Goal: Communication & Community: Ask a question

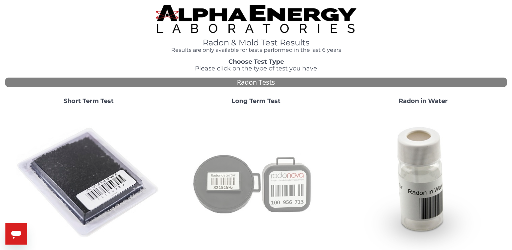
click at [281, 189] on img at bounding box center [255, 182] width 145 height 145
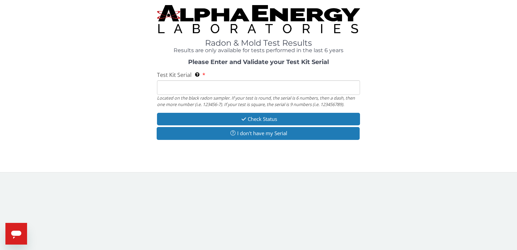
click at [165, 89] on input "Test Kit Serial Located on the black radon sampler. If your test is round, the …" at bounding box center [258, 87] width 203 height 15
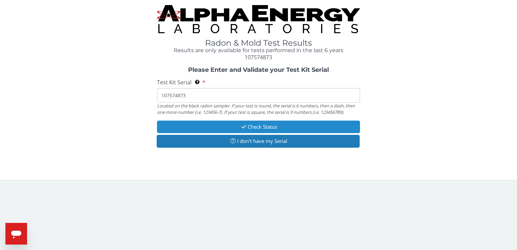
type input "107574873"
click at [272, 124] on button "Check Status" at bounding box center [258, 126] width 203 height 13
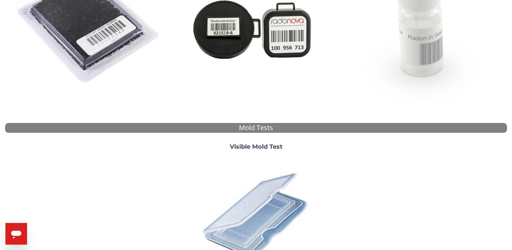
scroll to position [34, 0]
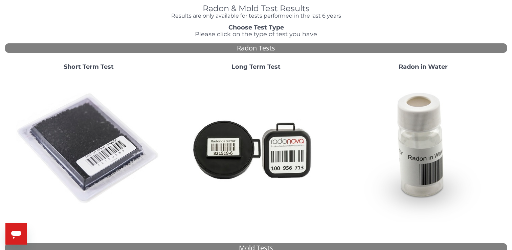
click at [286, 151] on img at bounding box center [255, 148] width 145 height 145
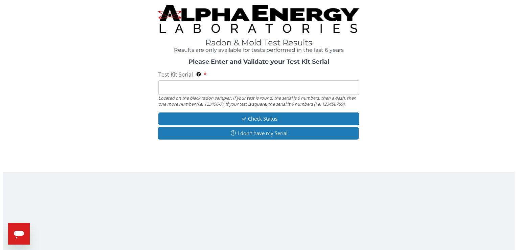
scroll to position [0, 0]
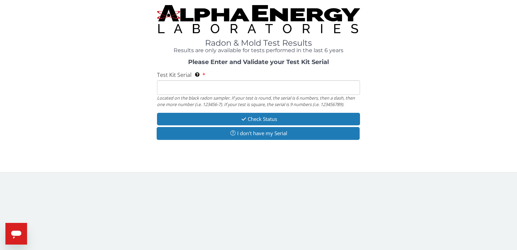
click at [16, 233] on icon "Open messaging window" at bounding box center [16, 234] width 10 height 8
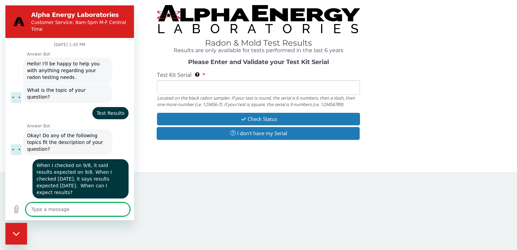
scroll to position [123, 0]
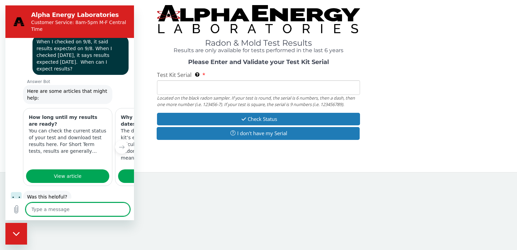
click at [112, 211] on button "No" at bounding box center [119, 217] width 18 height 13
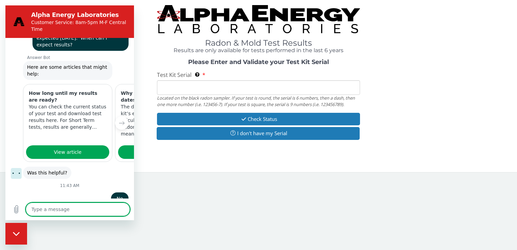
scroll to position [147, 0]
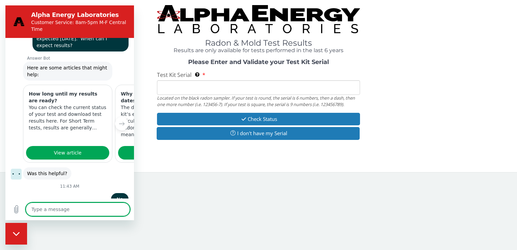
click at [37, 212] on textarea at bounding box center [78, 209] width 104 height 14
type textarea "x"
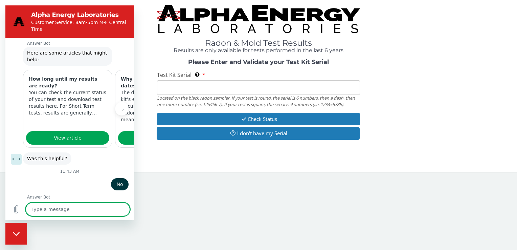
scroll to position [163, 0]
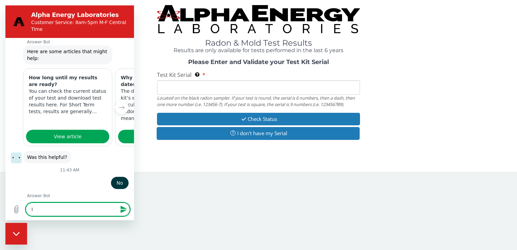
type textarea "I"
type textarea "x"
type textarea "It"
type textarea "x"
type textarea "It"
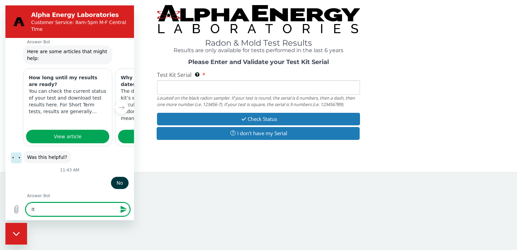
type textarea "x"
type textarea "It h"
type textarea "x"
type textarea "It ha"
type textarea "x"
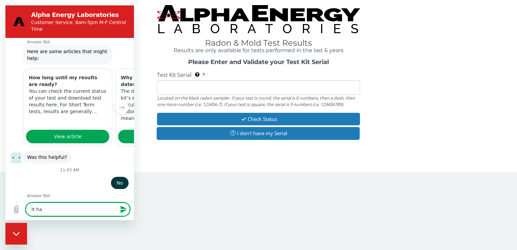
type textarea "It has"
type textarea "x"
type textarea "It has"
type textarea "x"
type textarea "It has b"
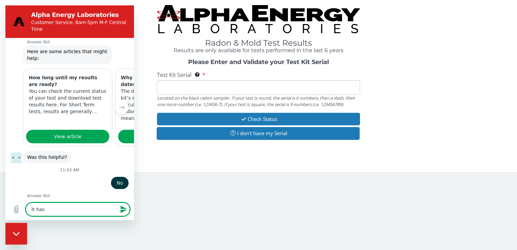
type textarea "x"
type textarea "It has be"
type textarea "x"
type textarea "It has bee"
type textarea "x"
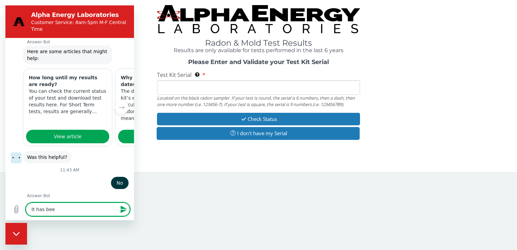
type textarea "It has been"
type textarea "x"
type textarea "It has been"
type textarea "x"
type textarea "It has been f"
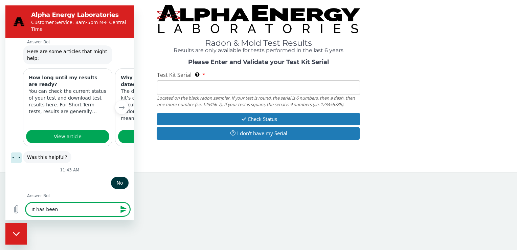
type textarea "x"
type textarea "It has been fo"
type textarea "x"
type textarea "It has been fou"
type textarea "x"
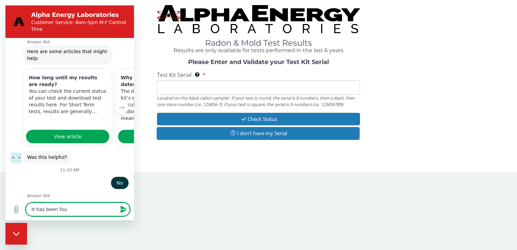
type textarea "It has been four"
type textarea "x"
type textarea "It has been four"
type textarea "x"
type textarea "It has been four w"
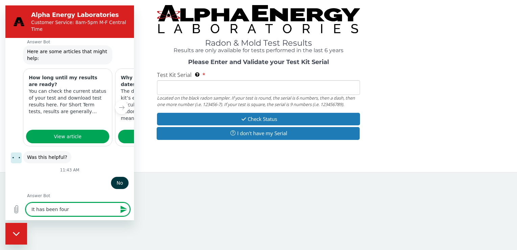
type textarea "x"
type textarea "It has been four we"
type textarea "x"
type textarea "It has been four wee"
type textarea "x"
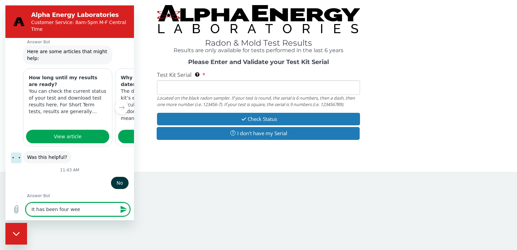
type textarea "It has been four week"
type textarea "x"
type textarea "It has been four weeks"
type textarea "x"
type textarea "It has been four weeks"
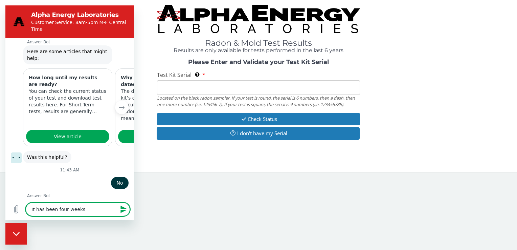
type textarea "x"
type textarea "It has been four weeks s"
type textarea "x"
type textarea "It has been four weeks si"
type textarea "x"
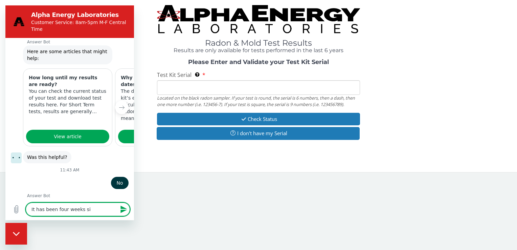
type textarea "It has been four weeks sin"
type textarea "x"
type textarea "It has been four weeks sinc"
type textarea "x"
type textarea "It has been four weeks since"
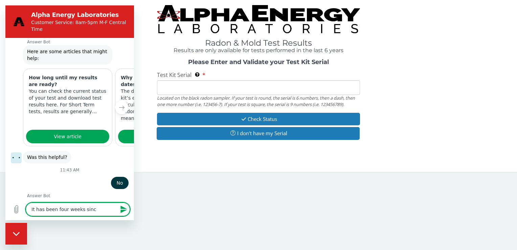
type textarea "x"
type textarea "It has been four weeks since"
type textarea "x"
type textarea "It has been four weeks since m"
type textarea "x"
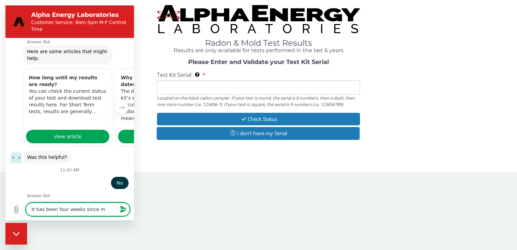
type textarea "It has been four weeks since my"
type textarea "x"
type textarea "It has been four weeks since my"
type textarea "x"
type textarea "It has been four weeks since my t"
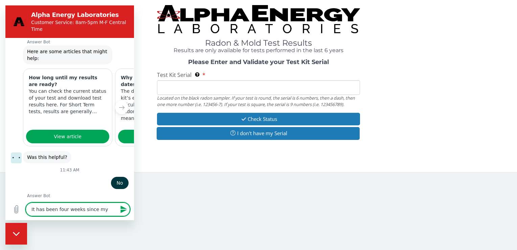
type textarea "x"
type textarea "It has been four weeks since my te"
type textarea "x"
type textarea "It has been four weeks since my tes"
type textarea "x"
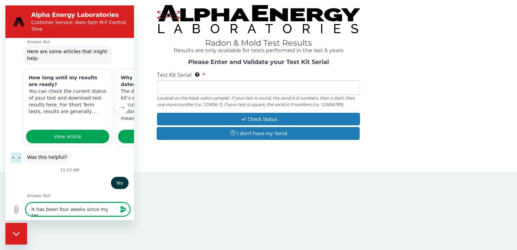
type textarea "It has been four weeks since my test"
type textarea "x"
type textarea "It has been four weeks since my test"
type textarea "x"
type textarea "It has been four weeks since my test r"
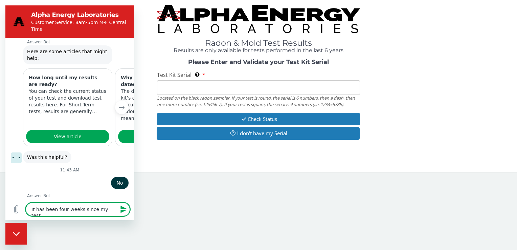
type textarea "x"
type textarea "It has been four weeks since my test"
type textarea "x"
type textarea "It has been four weeks since my test w"
type textarea "x"
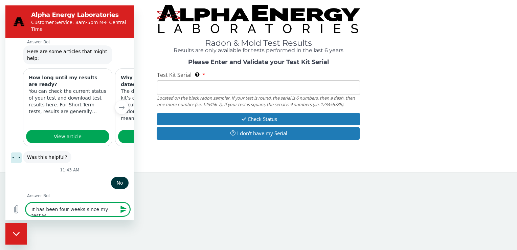
type textarea "It has been four weeks since my test wa"
type textarea "x"
type textarea "It has been four weeks since my test was"
type textarea "x"
type textarea "It has been four weeks since my test was"
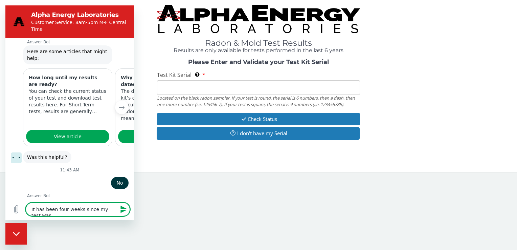
type textarea "x"
type textarea "It has been four weeks since my test was r"
type textarea "x"
type textarea "It has been four weeks since my test was re"
type textarea "x"
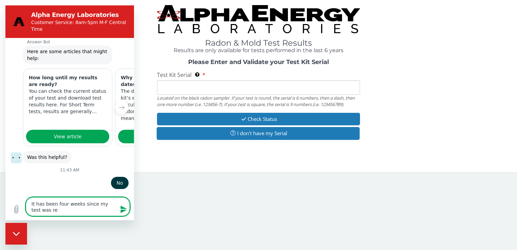
type textarea "It has been four weeks since my test was rec"
type textarea "x"
type textarea "It has been four weeks since my test was rece"
type textarea "x"
type textarea "It has been four weeks since my test was recei"
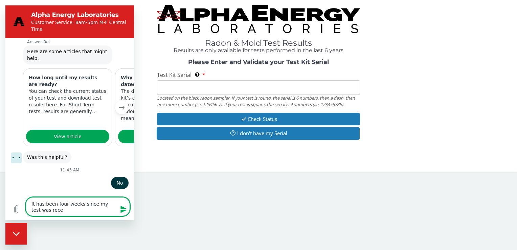
type textarea "x"
type textarea "It has been four weeks since my test was receiv"
type textarea "x"
type textarea "It has been four weeks since my test was receive"
type textarea "x"
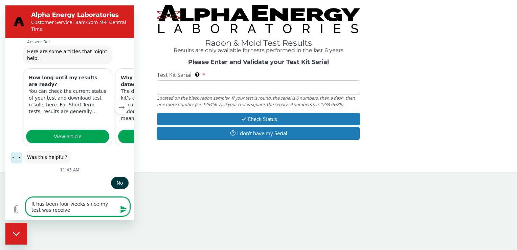
type textarea "It has been four weeks since my test was received"
type textarea "x"
type textarea "It has been four weeks since my test was received"
type textarea "x"
type textarea "It has been four weeks since my test was received a"
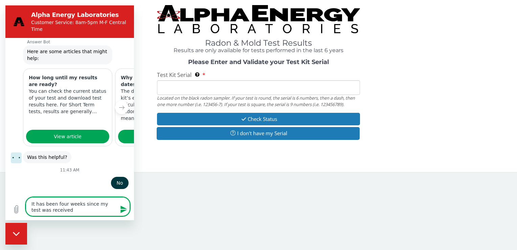
type textarea "x"
type textarea "It has been four weeks since my test was received at"
type textarea "x"
type textarea "It has been four weeks since my test was received at"
type textarea "x"
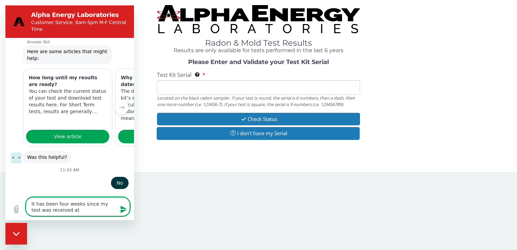
type textarea "It has been four weeks since my test was received at l"
type textarea "x"
type textarea "It has been four weeks since my test was received at la"
type textarea "x"
type textarea "It has been four weeks since my test was received at lab"
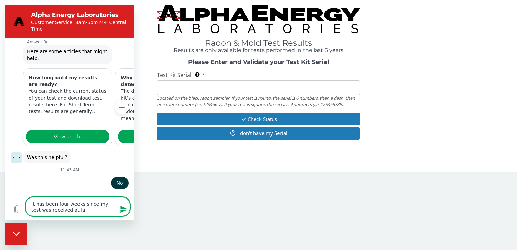
type textarea "x"
type textarea "It has been four weeks since my test was received at lab."
type textarea "x"
type textarea "It has been four weeks since my test was received at lab."
type textarea "x"
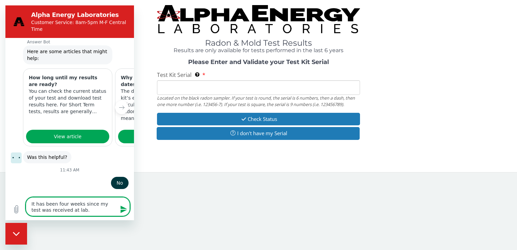
type textarea "It has been four weeks since my test was received at lab. W"
type textarea "x"
type textarea "It has been four weeks since my test was received at lab. Wh"
type textarea "x"
type textarea "It has been four weeks since my test was received at lab. Whe"
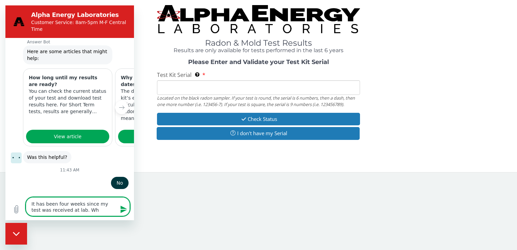
type textarea "x"
type textarea "It has been four weeks since my test was received at lab. When"
type textarea "x"
type textarea "It has been four weeks since my test was received at lab. When"
type textarea "x"
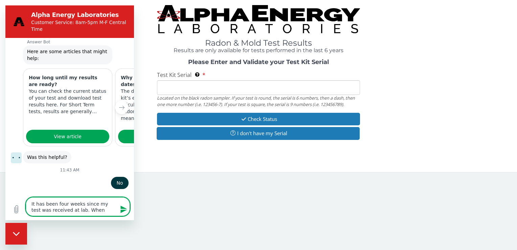
type textarea "It has been four weeks since my test was received at lab. When c"
type textarea "x"
type textarea "It has been four weeks since my test was received at lab. When ca"
type textarea "x"
type textarea "It has been four weeks since my test was received at lab. When can"
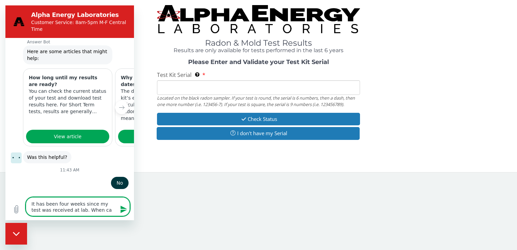
type textarea "x"
type textarea "It has been four weeks since my test was received at lab. When can"
type textarea "x"
type textarea "It has been four weeks since my test was received at lab. When can I"
type textarea "x"
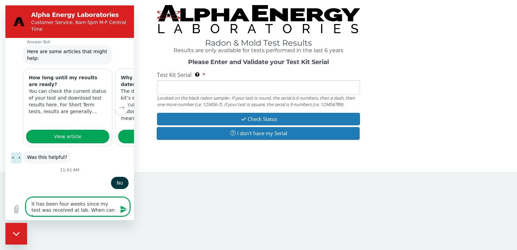
type textarea "It has been four weeks since my test was received at lab. When can I"
type textarea "x"
type textarea "It has been four weeks since my test was received at lab. When can I e"
type textarea "x"
type textarea "It has been four weeks since my test was received at lab. When can I ex"
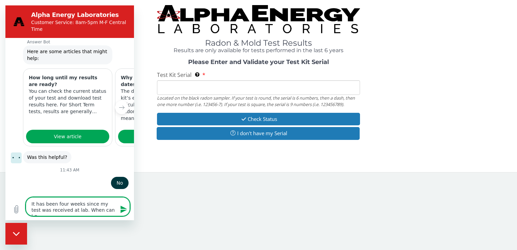
type textarea "x"
type textarea "It has been four weeks since my test was received at lab. When can I exp"
type textarea "x"
type textarea "It has been four weeks since my test was received at lab. When can I expe"
type textarea "x"
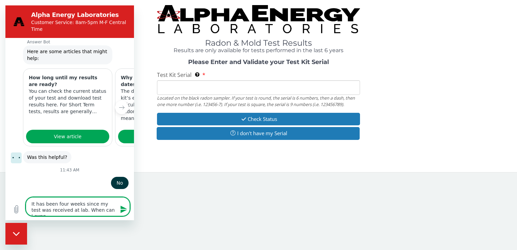
type textarea "It has been four weeks since my test was received at lab. When can I expec"
type textarea "x"
type textarea "It has been four weeks since my test was received at lab. When can I expect"
type textarea "x"
type textarea "It has been four weeks since my test was received at lab. When can I expect"
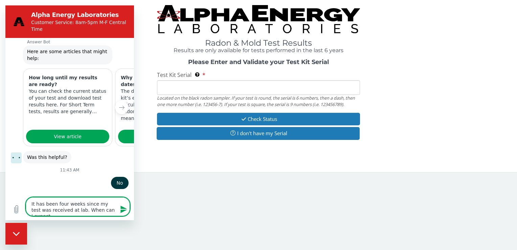
type textarea "x"
type textarea "It has been four weeks since my test was received at lab. When can I expect r"
type textarea "x"
type textarea "It has been four weeks since my test was received at lab. When can I expect re"
type textarea "x"
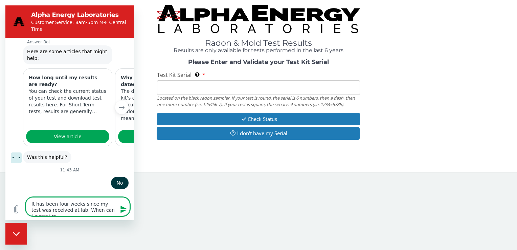
type textarea "It has been four weeks since my test was received at lab. When can I expect res"
type textarea "x"
type textarea "It has been four weeks since my test was received at lab. When can I expect resu"
type textarea "x"
type textarea "It has been four weeks since my test was received at lab. When can I expect res…"
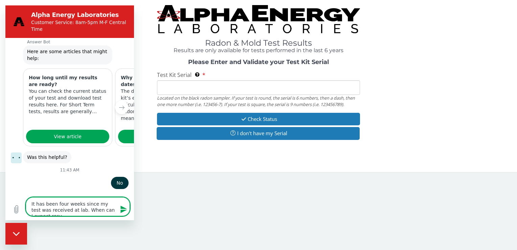
type textarea "x"
type textarea "It has been four weeks since my test was received at lab. When can I expect res…"
type textarea "x"
type textarea "It has been four weeks since my test was received at lab. When can I expect res…"
type textarea "x"
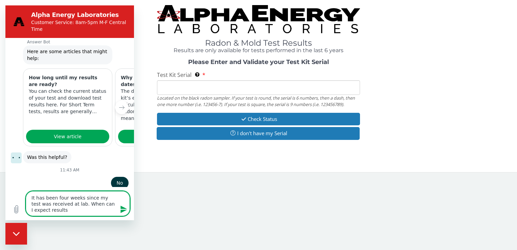
type textarea "It has been four weeks since my test was received at lab. When can I expect res…"
type textarea "x"
type textarea "It has been four weeks since my test was received at lab. When can I expect res…"
type textarea "x"
type textarea "It has been four weeks since my test was received at lab. When can I expect res…"
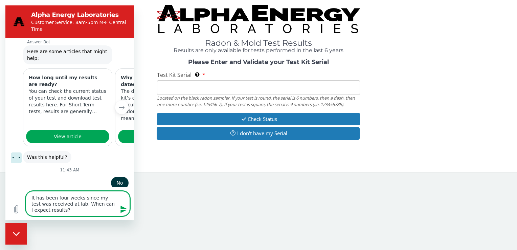
type textarea "x"
type textarea "It has been four weeks since my test was received at lab. When can I expect res…"
type textarea "x"
type textarea "It has been four weeks since my test was received at lab. When can I expect res…"
type textarea "x"
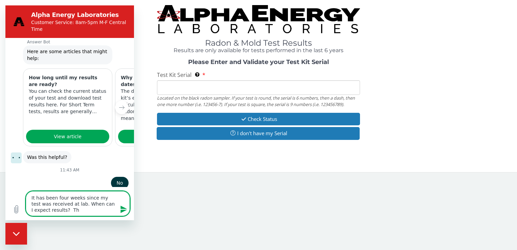
type textarea "It has been four weeks since my test was received at lab. When can I expect res…"
type textarea "x"
type textarea "It has been four weeks since my test was received at lab. When can I expect res…"
type textarea "x"
type textarea "It has been four weeks since my test was received at lab. When can I expect res…"
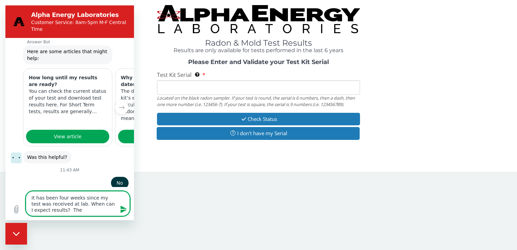
type textarea "x"
type textarea "It has been four weeks since my test was received at lab. When can I expect res…"
type textarea "x"
type textarea "It has been four weeks since my test was received at lab. When can I expect res…"
type textarea "x"
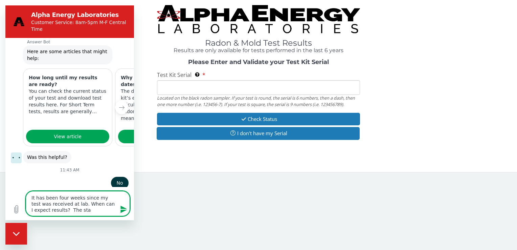
type textarea "It has been four weeks since my test was received at lab. When can I expect res…"
type textarea "x"
type textarea "It has been four weeks since my test was received at lab. When can I expect res…"
type textarea "x"
type textarea "It has been four weeks since my test was received at lab. When can I expect res…"
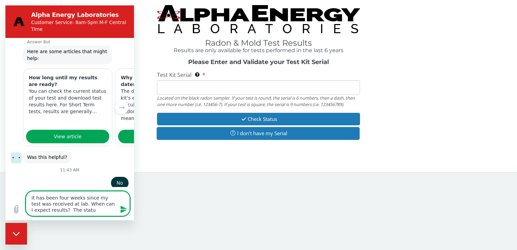
type textarea "x"
type textarea "It has been four weeks since my test was received at lab. When can I expect res…"
type textarea "x"
type textarea "It has been four weeks since my test was received at lab. When can I expect res…"
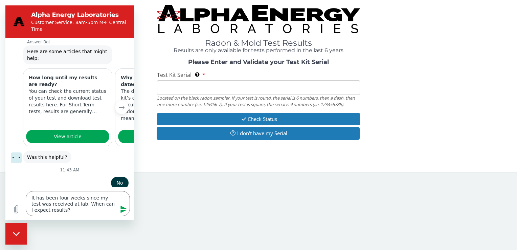
click at [121, 210] on icon "Send message" at bounding box center [123, 208] width 6 height 7
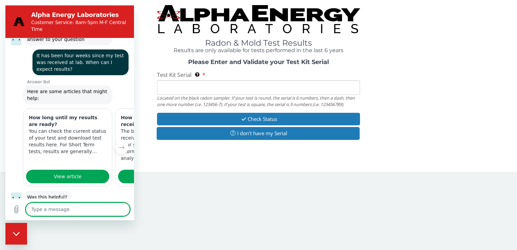
scroll to position [336, 0]
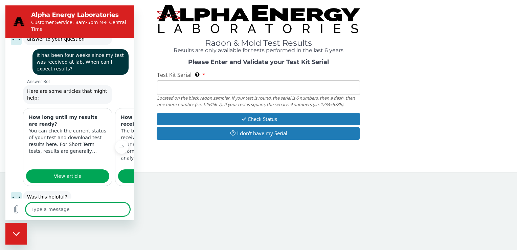
click at [125, 209] on div "Yes No" at bounding box center [69, 217] width 129 height 17
click at [118, 211] on button "No" at bounding box center [119, 217] width 18 height 13
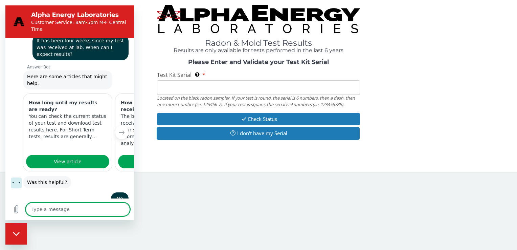
scroll to position [349, 0]
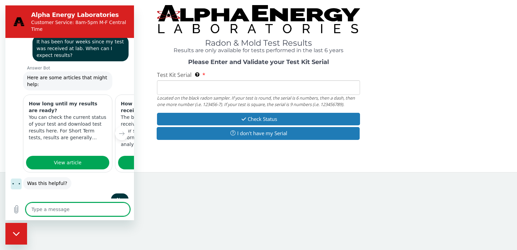
drag, startPoint x: 37, startPoint y: 208, endPoint x: 45, endPoint y: 206, distance: 8.3
click at [40, 208] on textarea at bounding box center [78, 209] width 104 height 14
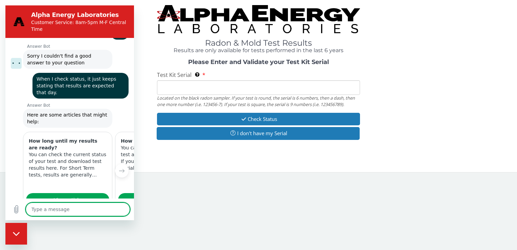
scroll to position [532, 0]
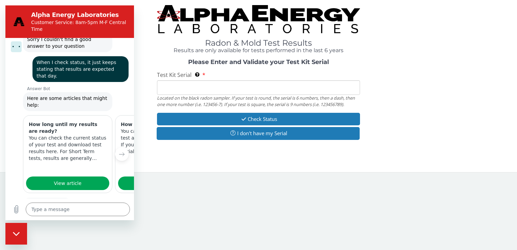
click at [116, 218] on button "No" at bounding box center [119, 224] width 18 height 13
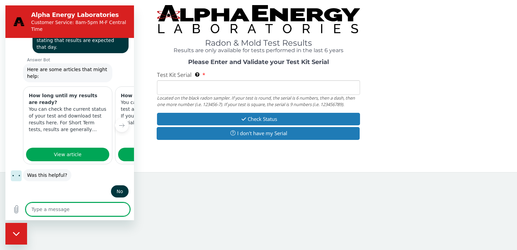
scroll to position [562, 0]
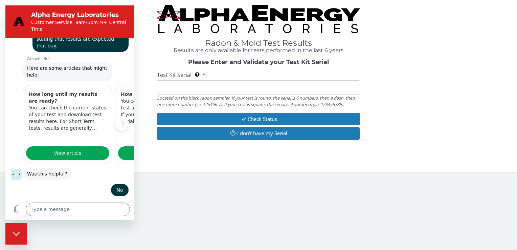
click at [17, 234] on icon "Close messaging window" at bounding box center [16, 233] width 7 height 4
